Goal: Task Accomplishment & Management: Complete application form

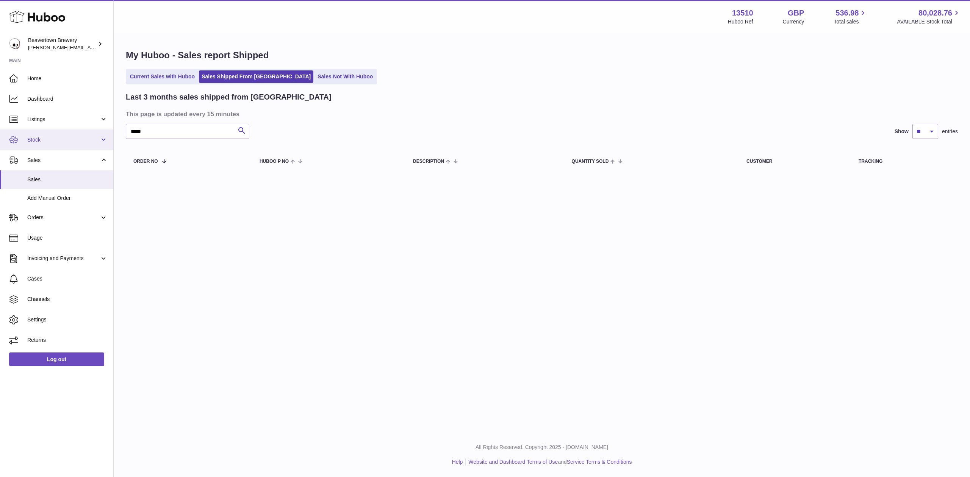
drag, startPoint x: 162, startPoint y: 133, endPoint x: 105, endPoint y: 134, distance: 56.8
click at [106, 135] on div "Huboo Beavertown Brewery Matthew.McCormack@beavertownbrewery.co.uk Main Home Da…" at bounding box center [485, 238] width 970 height 477
type input "**********"
click at [47, 144] on link "Stock" at bounding box center [56, 140] width 113 height 20
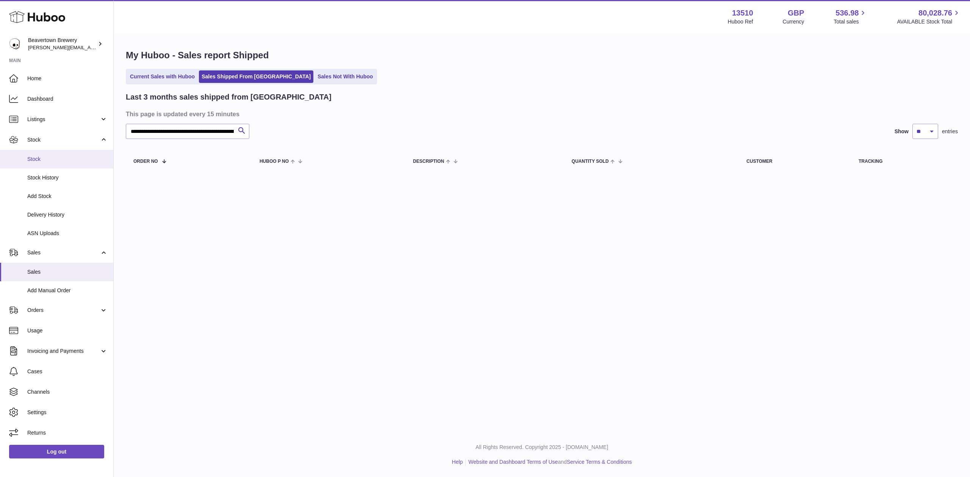
click at [47, 156] on span "Stock" at bounding box center [67, 159] width 80 height 7
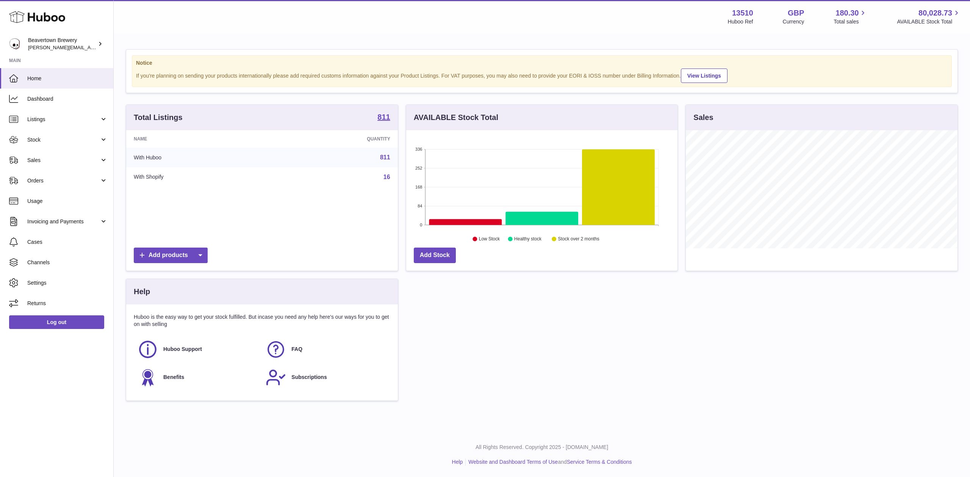
scroll to position [118, 271]
click at [58, 161] on span "Sales" at bounding box center [63, 160] width 72 height 7
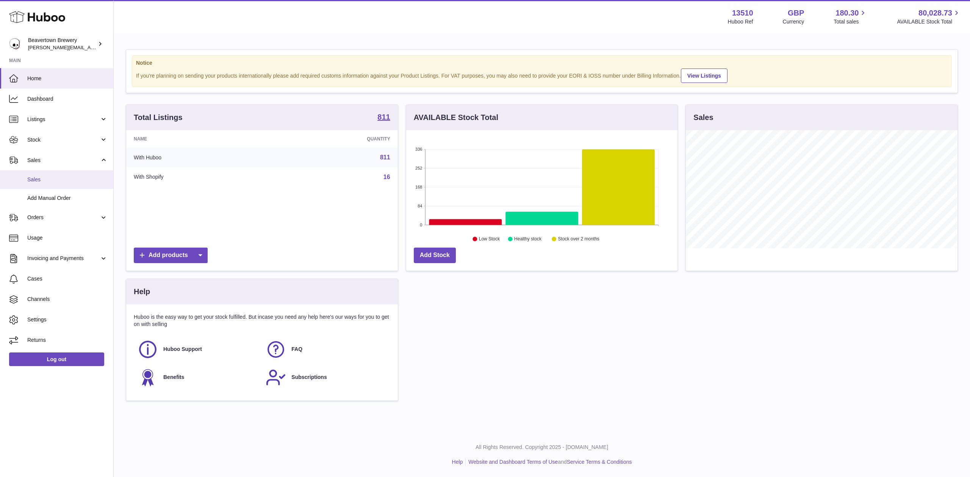
click at [64, 182] on span "Sales" at bounding box center [67, 179] width 80 height 7
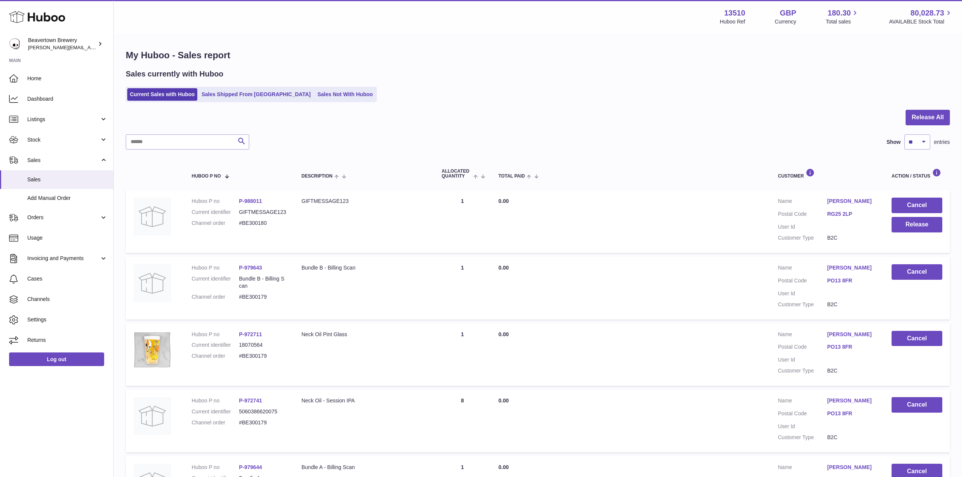
click at [220, 101] on ul "Current Sales with Huboo Sales Shipped From [GEOGRAPHIC_DATA] Sales Not With Hu…" at bounding box center [251, 95] width 251 height 16
click at [221, 96] on link "Sales Shipped From [GEOGRAPHIC_DATA]" at bounding box center [256, 94] width 114 height 12
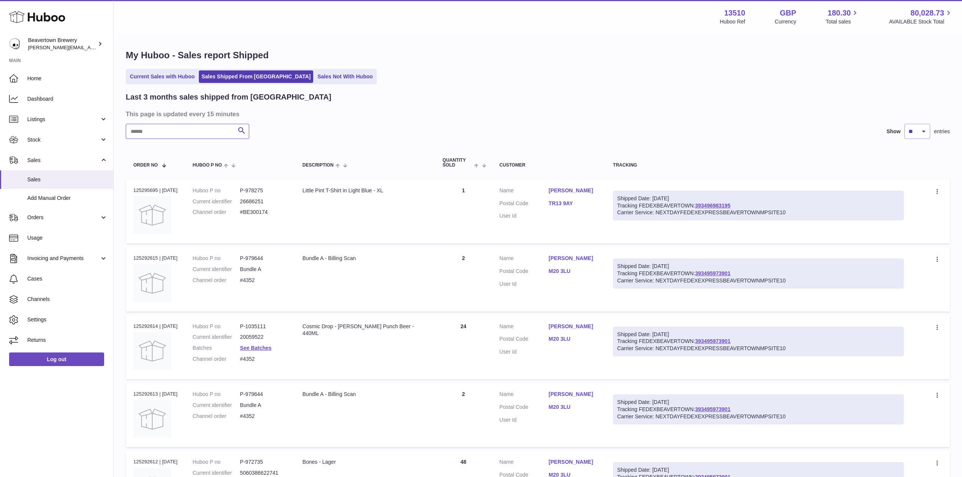
click at [197, 138] on input "text" at bounding box center [187, 131] width 123 height 15
paste input "*****"
type input "*****"
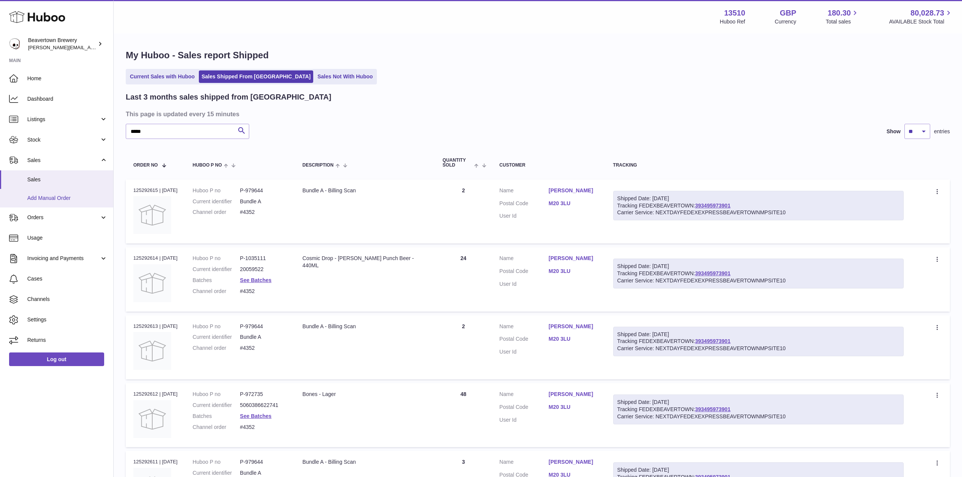
click at [61, 196] on span "Add Manual Order" at bounding box center [67, 198] width 80 height 7
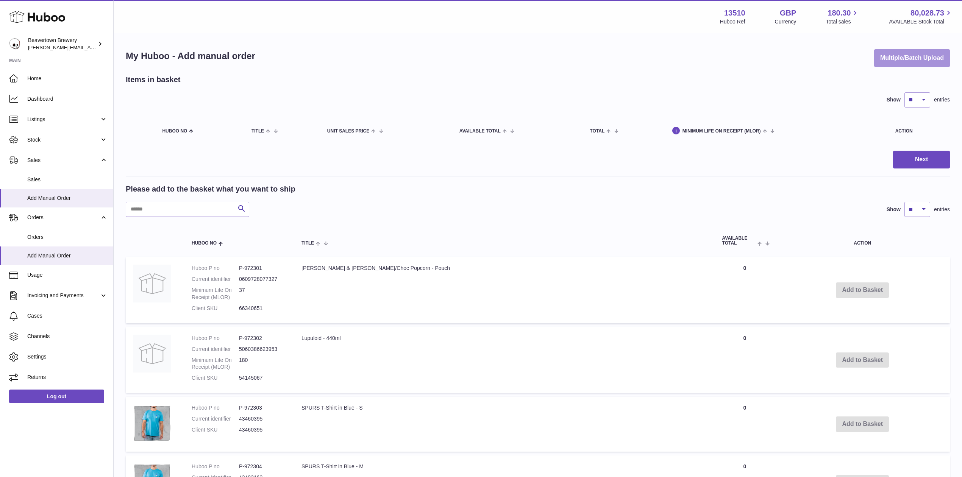
click at [935, 61] on button "Multiple/Batch Upload" at bounding box center [912, 58] width 76 height 18
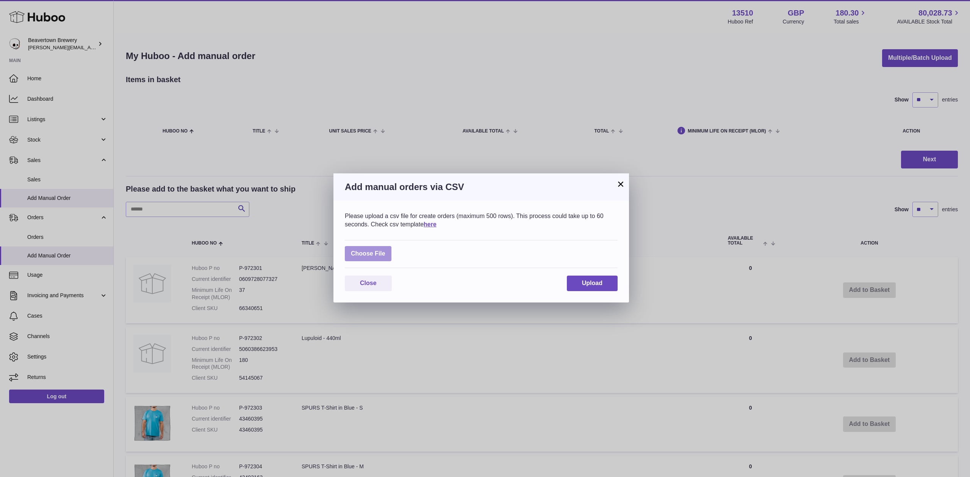
click at [378, 249] on label at bounding box center [368, 254] width 47 height 16
click at [385, 250] on input "file" at bounding box center [385, 250] width 0 height 0
type input "**********"
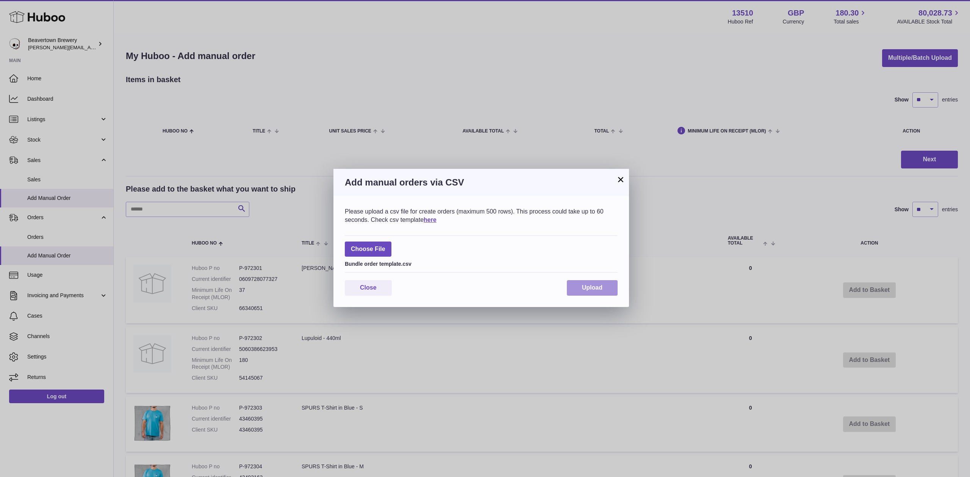
click at [576, 292] on button "Upload" at bounding box center [592, 288] width 51 height 16
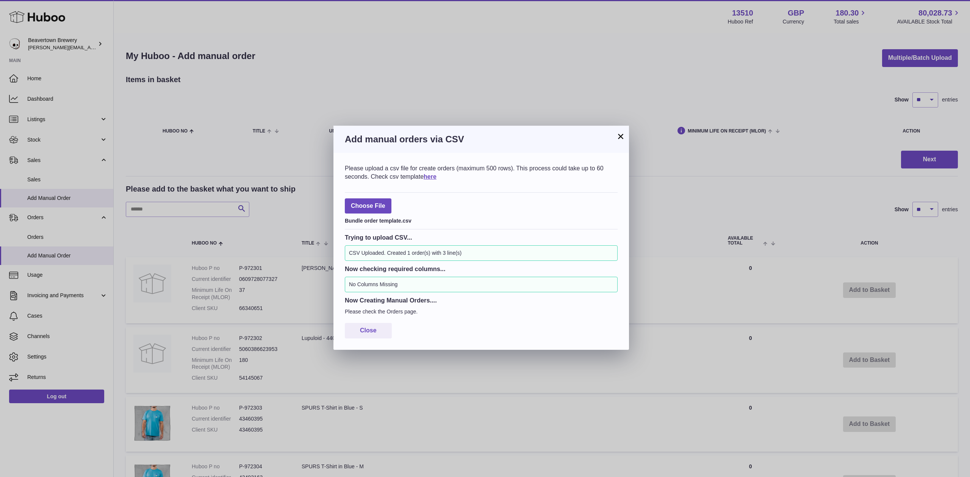
click at [614, 140] on h3 "Add manual orders via CSV" at bounding box center [481, 139] width 273 height 12
click at [615, 138] on h3 "Add manual orders via CSV" at bounding box center [481, 139] width 273 height 12
click at [620, 134] on button "×" at bounding box center [620, 136] width 9 height 9
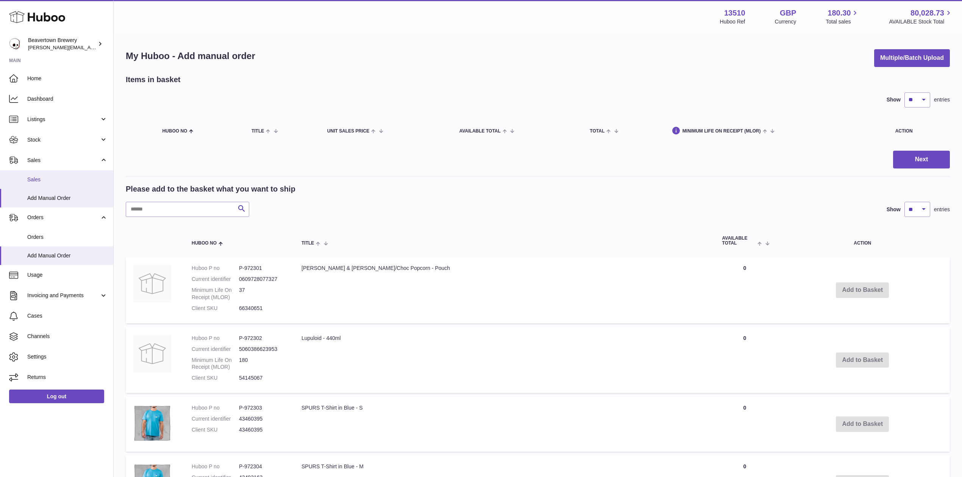
click at [52, 179] on span "Sales" at bounding box center [67, 179] width 80 height 7
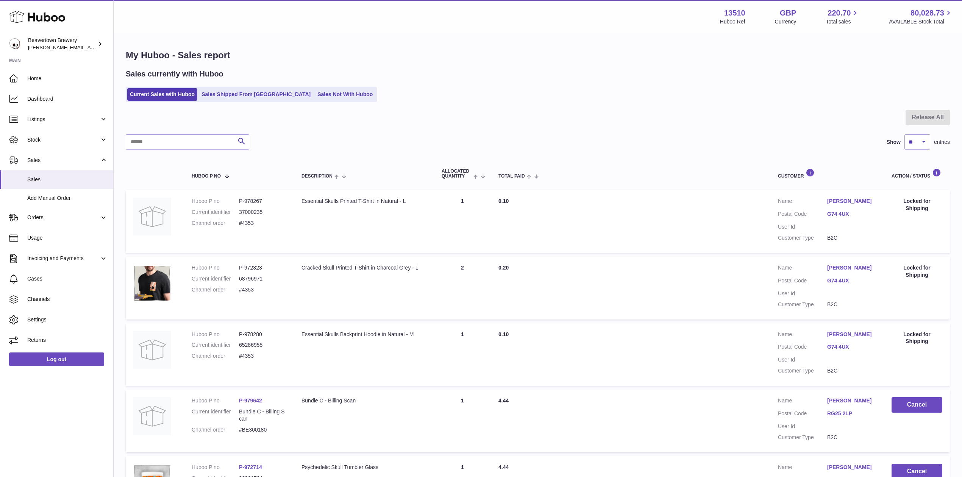
click at [311, 111] on div at bounding box center [538, 122] width 824 height 25
click at [315, 100] on link "Sales Not With Huboo" at bounding box center [345, 94] width 61 height 12
